Goal: Task Accomplishment & Management: Manage account settings

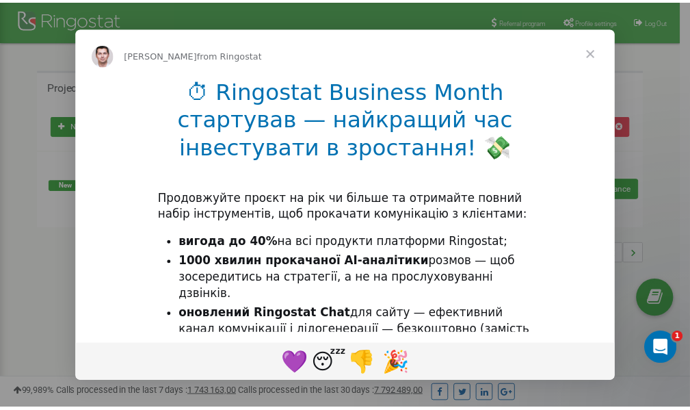
scroll to position [204, 0]
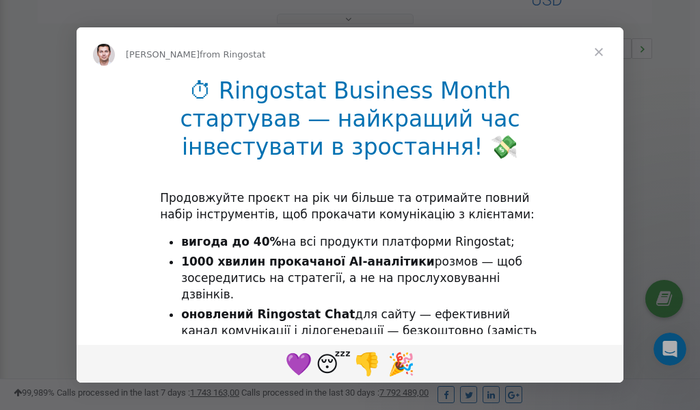
click at [604, 52] on span "Close" at bounding box center [598, 51] width 49 height 49
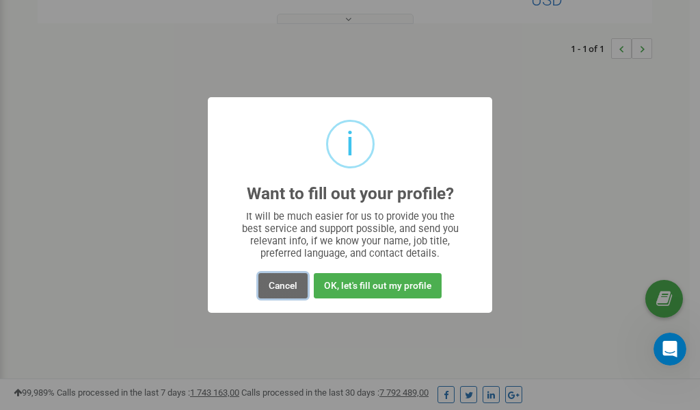
click at [285, 284] on button "Cancel" at bounding box center [282, 285] width 49 height 25
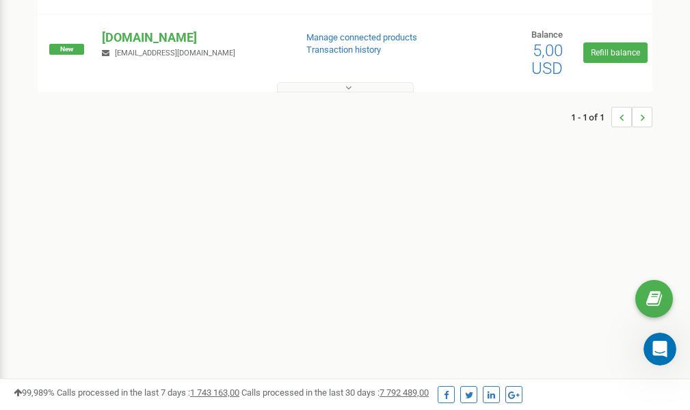
scroll to position [0, 0]
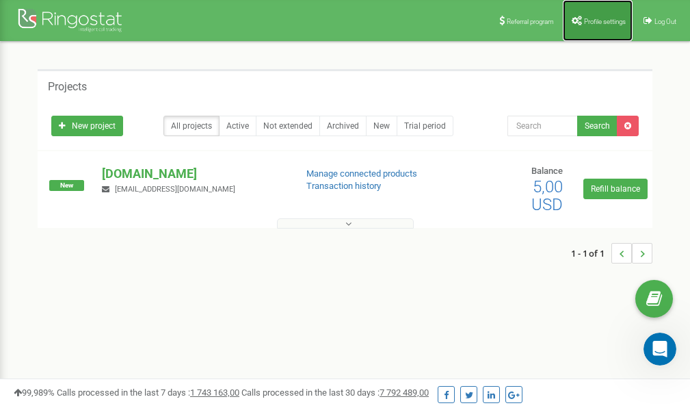
click at [597, 22] on span "Profile settings" at bounding box center [605, 22] width 42 height 8
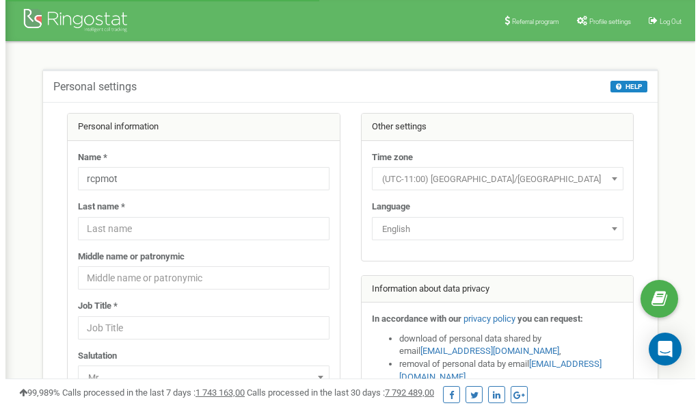
scroll to position [68, 0]
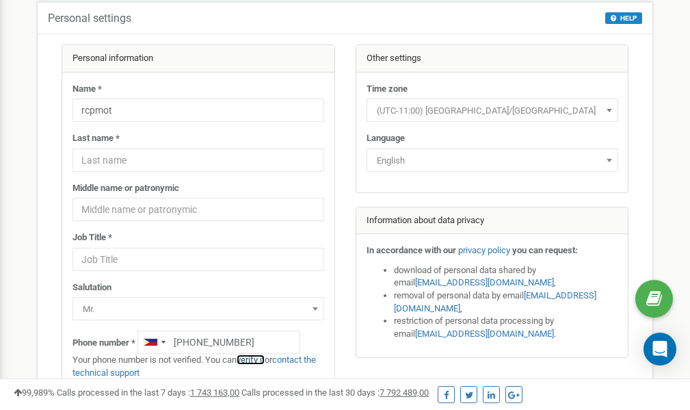
click at [261, 359] on link "verify it" at bounding box center [251, 359] width 28 height 10
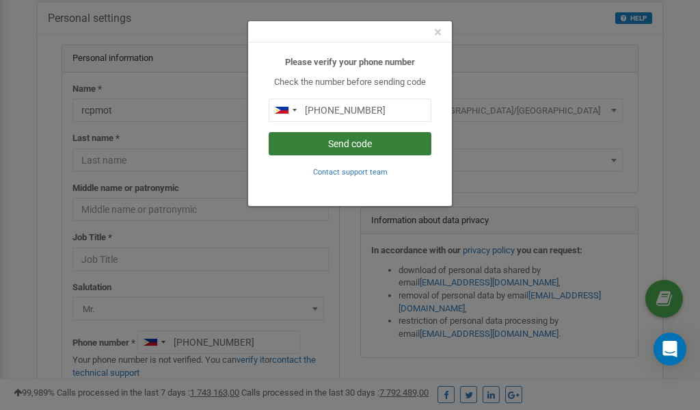
click at [361, 144] on button "Send code" at bounding box center [350, 143] width 163 height 23
